Goal: Information Seeking & Learning: Learn about a topic

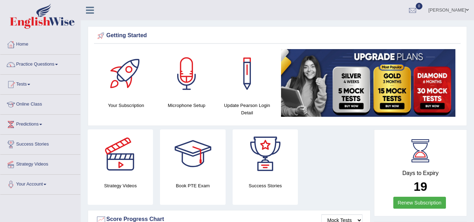
click at [34, 102] on link "Online Class" at bounding box center [40, 104] width 80 height 18
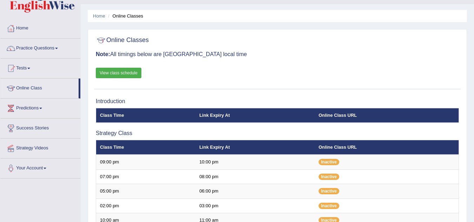
scroll to position [13, 0]
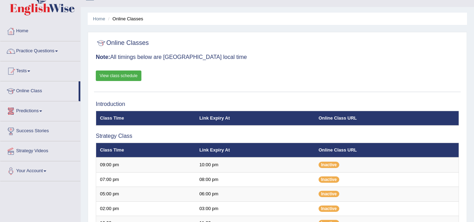
click at [132, 73] on link "View class schedule" at bounding box center [119, 75] width 46 height 11
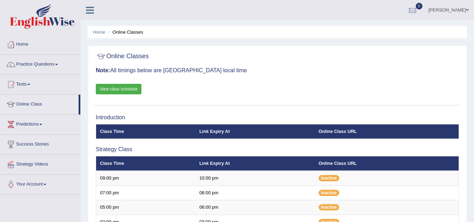
click at [47, 63] on link "Practice Questions" at bounding box center [40, 64] width 80 height 18
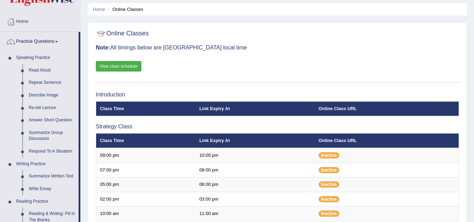
scroll to position [35, 0]
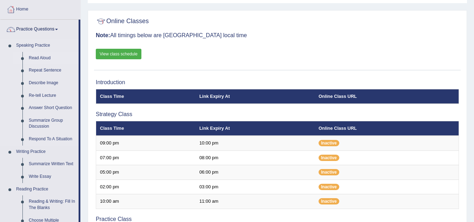
click at [41, 56] on link "Read Aloud" at bounding box center [52, 58] width 53 height 13
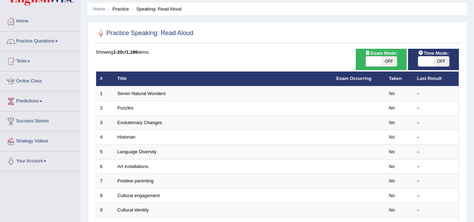
scroll to position [35, 0]
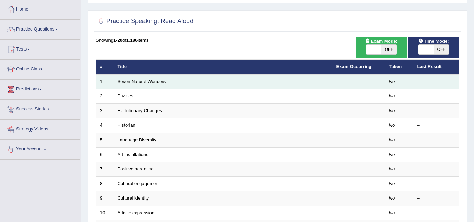
click at [292, 84] on td "Seven Natural Wonders" at bounding box center [223, 81] width 219 height 15
click at [241, 83] on td "Seven Natural Wonders" at bounding box center [223, 81] width 219 height 15
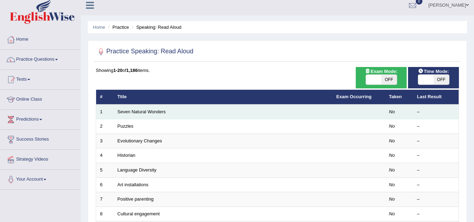
scroll to position [0, 0]
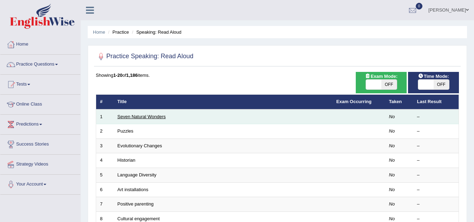
click at [134, 117] on link "Seven Natural Wonders" at bounding box center [141, 116] width 48 height 5
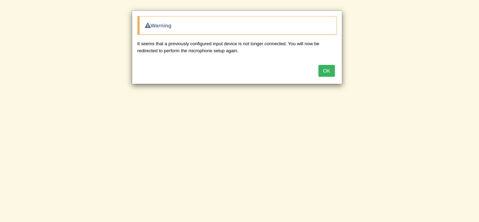
click at [328, 73] on button "OK" at bounding box center [326, 71] width 16 height 12
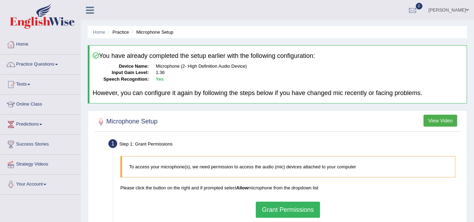
click at [444, 121] on button "View Video" at bounding box center [440, 121] width 34 height 12
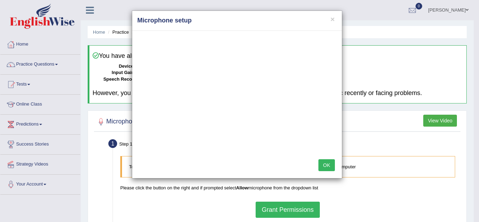
click at [332, 162] on button "OK" at bounding box center [326, 165] width 16 height 12
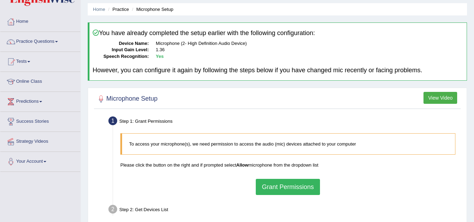
scroll to position [35, 0]
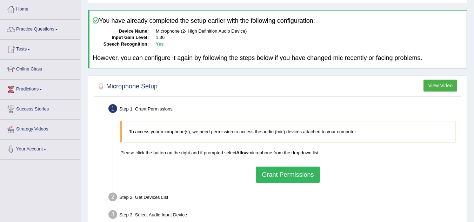
click at [280, 176] on button "Grant Permissions" at bounding box center [288, 175] width 64 height 16
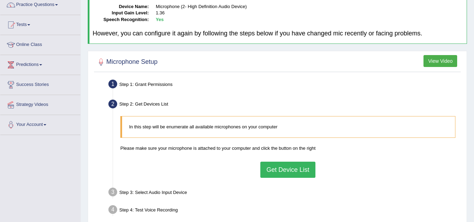
scroll to position [70, 0]
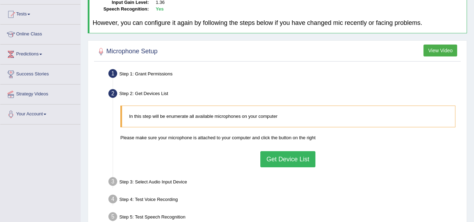
click at [273, 157] on button "Get Device List" at bounding box center [287, 159] width 55 height 16
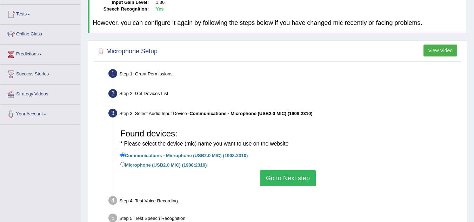
click at [287, 178] on button "Go to Next step" at bounding box center [288, 178] width 56 height 16
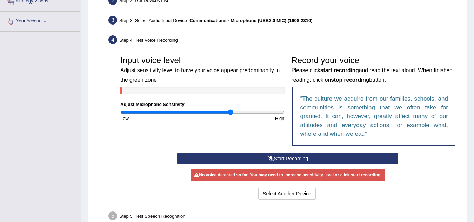
scroll to position [175, 0]
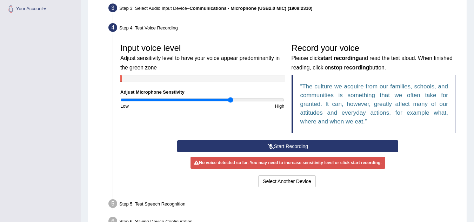
click at [290, 142] on button "Start Recording" at bounding box center [287, 146] width 221 height 12
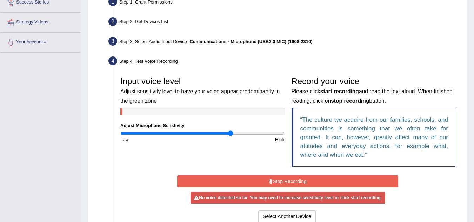
scroll to position [116, 0]
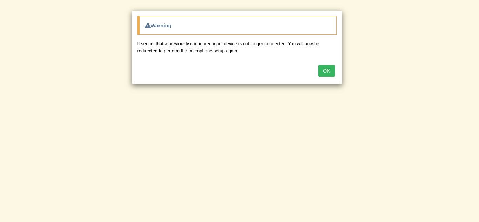
click at [324, 73] on button "OK" at bounding box center [326, 71] width 16 height 12
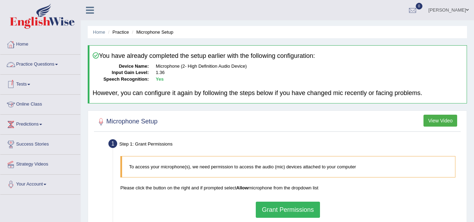
click at [32, 64] on link "Practice Questions" at bounding box center [40, 64] width 80 height 18
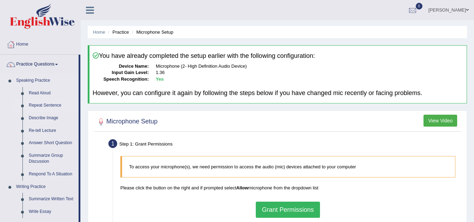
click at [48, 105] on link "Repeat Sentence" at bounding box center [52, 105] width 53 height 13
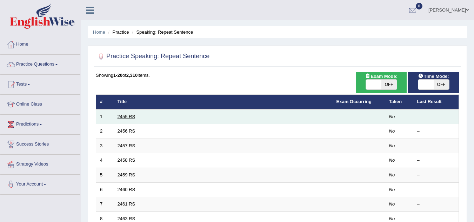
click at [127, 116] on link "2455 RS" at bounding box center [126, 116] width 18 height 5
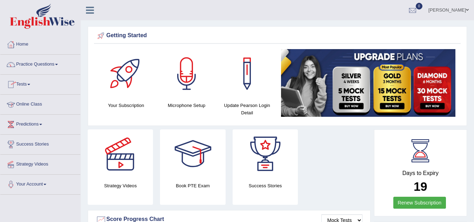
click at [25, 101] on link "Online Class" at bounding box center [40, 104] width 80 height 18
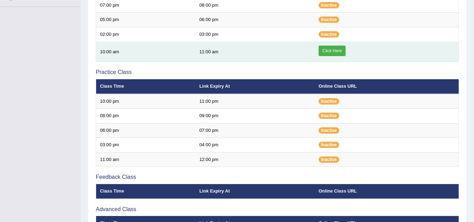
scroll to position [175, 0]
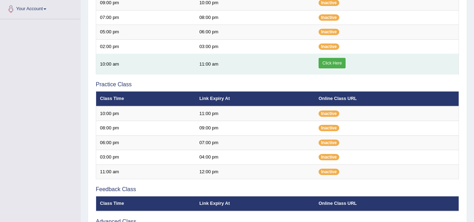
click at [333, 60] on link "Click Here" at bounding box center [331, 63] width 27 height 11
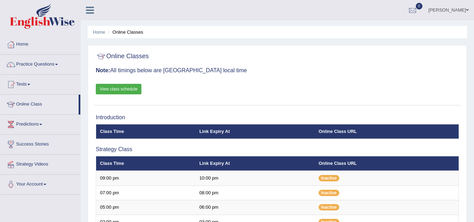
click at [55, 65] on link "Practice Questions" at bounding box center [40, 64] width 80 height 18
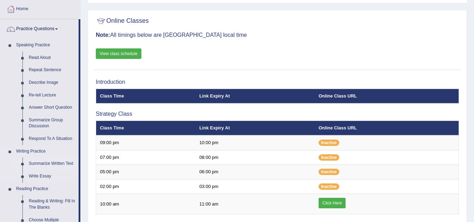
scroll to position [70, 0]
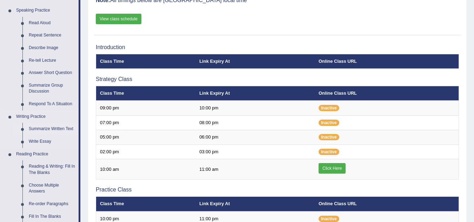
click at [45, 126] on link "Summarize Written Text" at bounding box center [52, 129] width 53 height 13
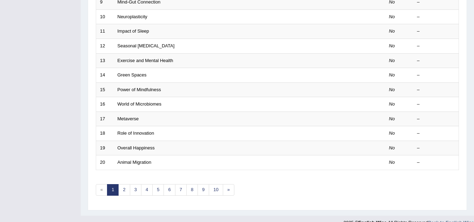
scroll to position [242, 0]
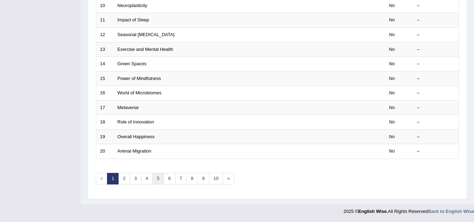
click at [159, 179] on link "5" at bounding box center [158, 179] width 12 height 12
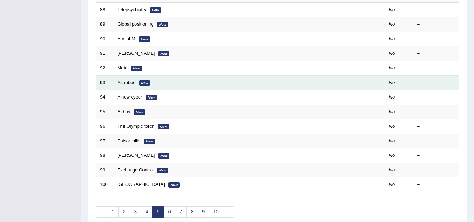
scroll to position [210, 0]
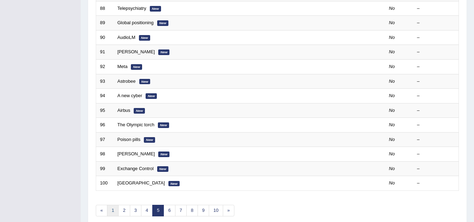
click at [115, 208] on link "1" at bounding box center [113, 211] width 12 height 12
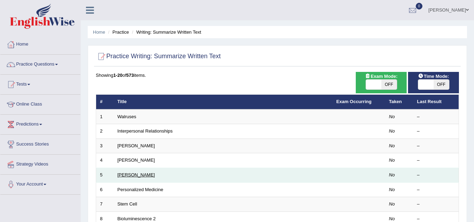
click at [136, 173] on link "[PERSON_NAME]" at bounding box center [136, 174] width 38 height 5
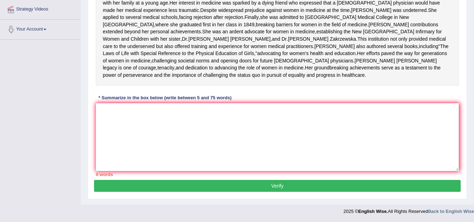
scroll to position [184, 0]
click at [151, 128] on textarea at bounding box center [277, 137] width 363 height 68
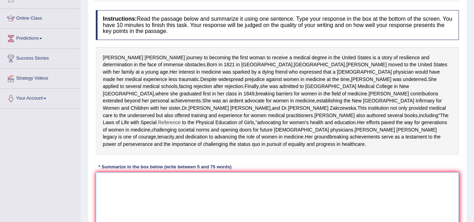
scroll to position [44, 0]
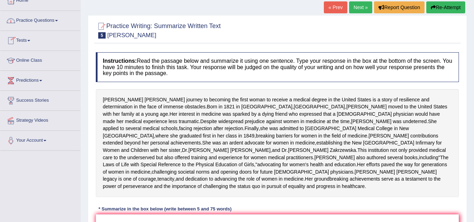
click at [64, 20] on link "Practice Questions" at bounding box center [40, 20] width 80 height 18
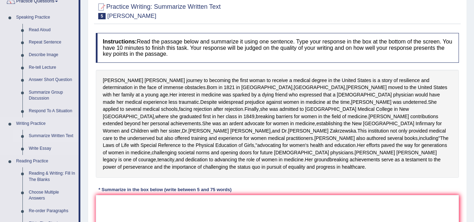
scroll to position [79, 0]
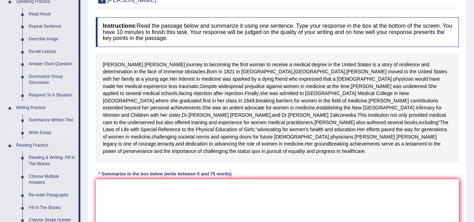
click at [40, 131] on link "Write Essay" at bounding box center [52, 133] width 53 height 13
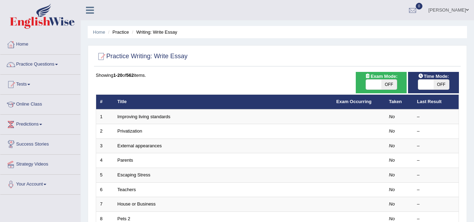
scroll to position [35, 0]
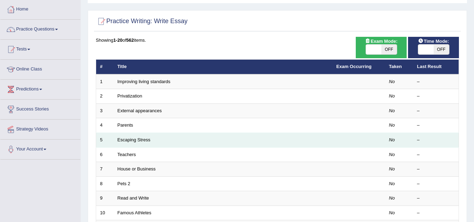
click at [130, 143] on td "Escaping Stress" at bounding box center [223, 140] width 219 height 15
click at [144, 137] on td "Escaping Stress" at bounding box center [223, 140] width 219 height 15
click at [144, 141] on link "Escaping Stress" at bounding box center [133, 139] width 33 height 5
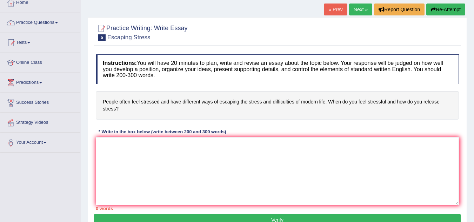
scroll to position [70, 0]
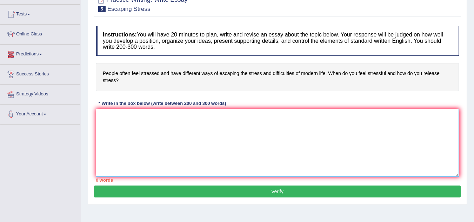
click at [131, 130] on textarea at bounding box center [277, 143] width 363 height 68
paste textarea "Introduction The increasing influence of stress on our lives has ignited numero…"
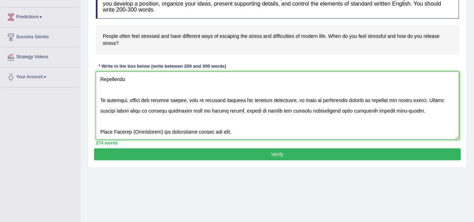
scroll to position [140, 0]
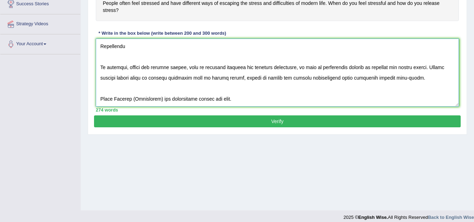
click at [234, 81] on textarea at bounding box center [277, 73] width 363 height 68
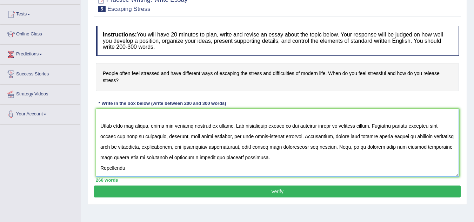
scroll to position [105, 0]
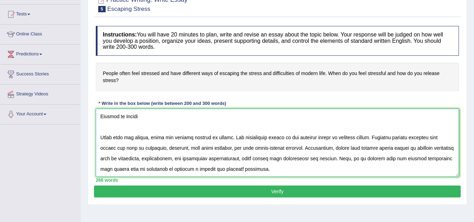
drag, startPoint x: 228, startPoint y: 150, endPoint x: 179, endPoint y: 117, distance: 59.2
click at [179, 117] on textarea at bounding box center [277, 143] width 363 height 68
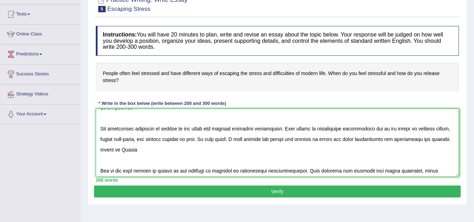
scroll to position [0, 0]
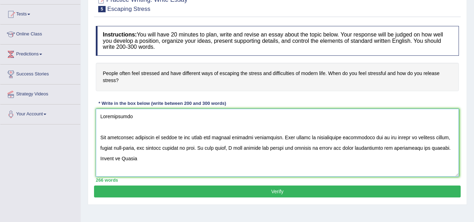
click at [139, 158] on textarea at bounding box center [277, 143] width 363 height 68
click at [176, 158] on textarea at bounding box center [277, 143] width 363 height 68
click at [201, 158] on textarea at bounding box center [277, 143] width 363 height 68
click at [188, 158] on textarea at bounding box center [277, 143] width 363 height 68
click at [221, 160] on textarea at bounding box center [277, 143] width 363 height 68
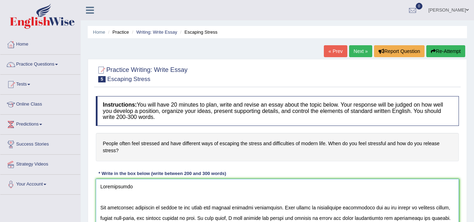
type textarea "Introduction The increasing influence of stress on our lives has ignited numero…"
